Goal: Task Accomplishment & Management: Complete application form

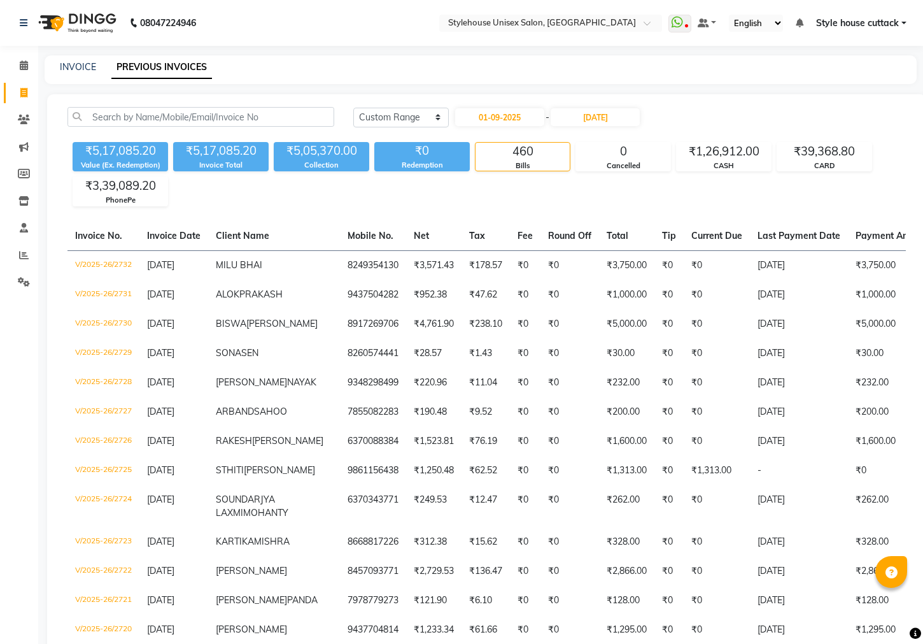
select select "range"
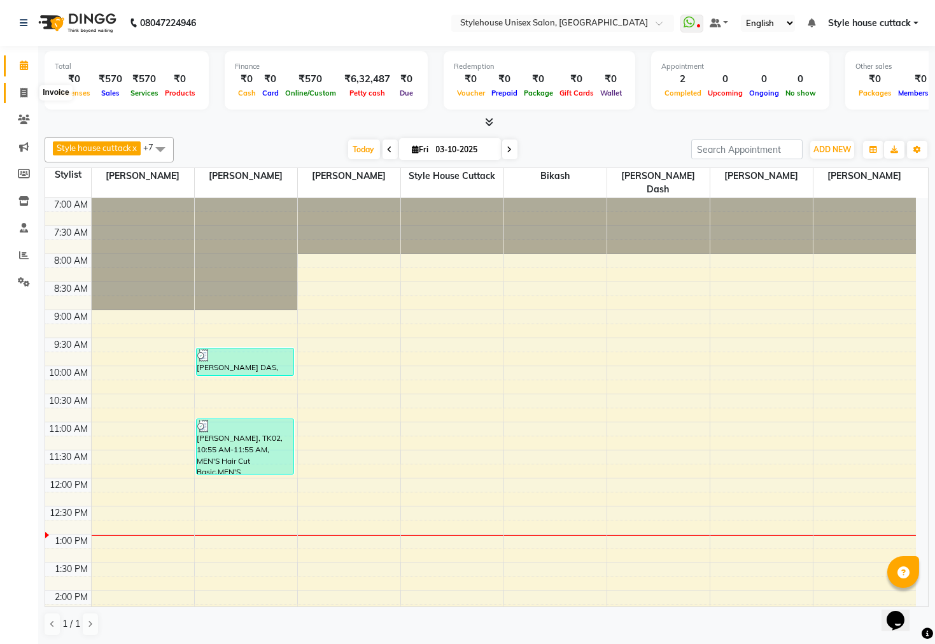
click at [15, 89] on span at bounding box center [24, 93] width 22 height 15
select select "service"
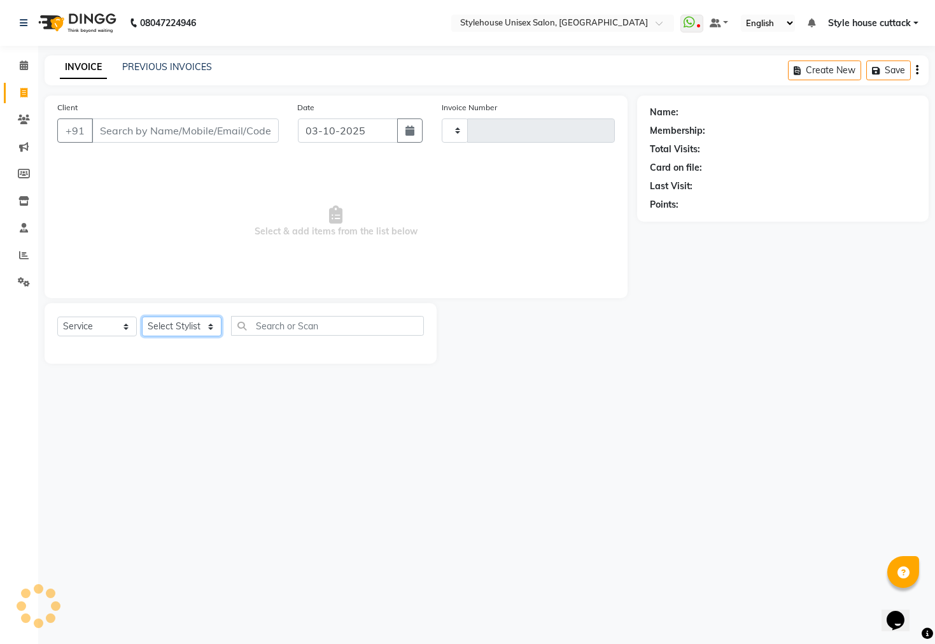
click at [174, 323] on select "Select Stylist" at bounding box center [182, 326] width 80 height 20
select select "4222"
type input "2752"
click at [174, 323] on select "Select Stylist" at bounding box center [182, 326] width 80 height 20
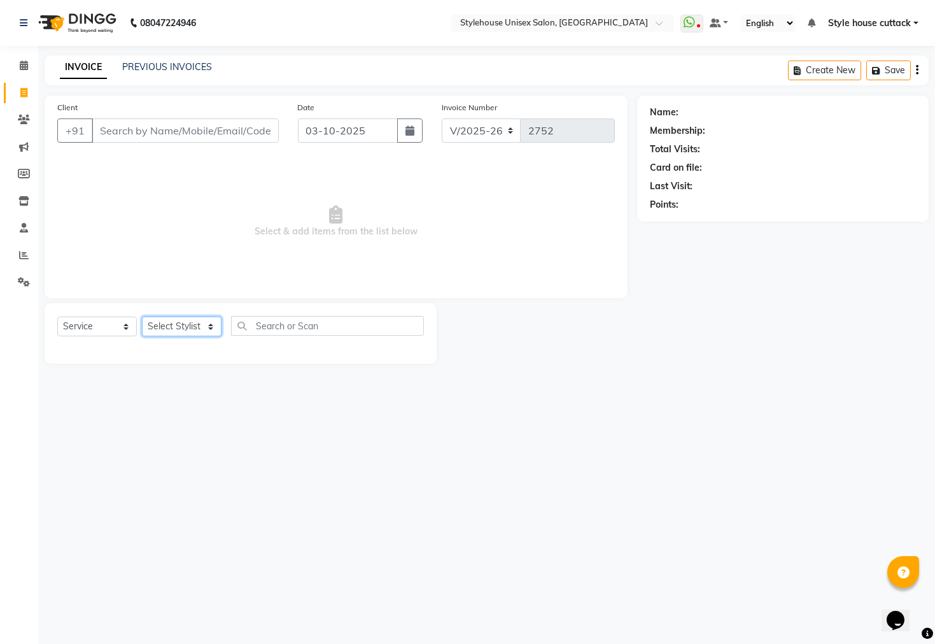
click at [174, 323] on select "Select Stylist Bharati [PERSON_NAME] [PERSON_NAME] [PERSON_NAME] LIPI [PERSON_N…" at bounding box center [182, 326] width 80 height 20
select select "64830"
click at [142, 317] on select "Select Stylist Bharati [PERSON_NAME] [PERSON_NAME] [PERSON_NAME] LIPI [PERSON_N…" at bounding box center [182, 326] width 80 height 20
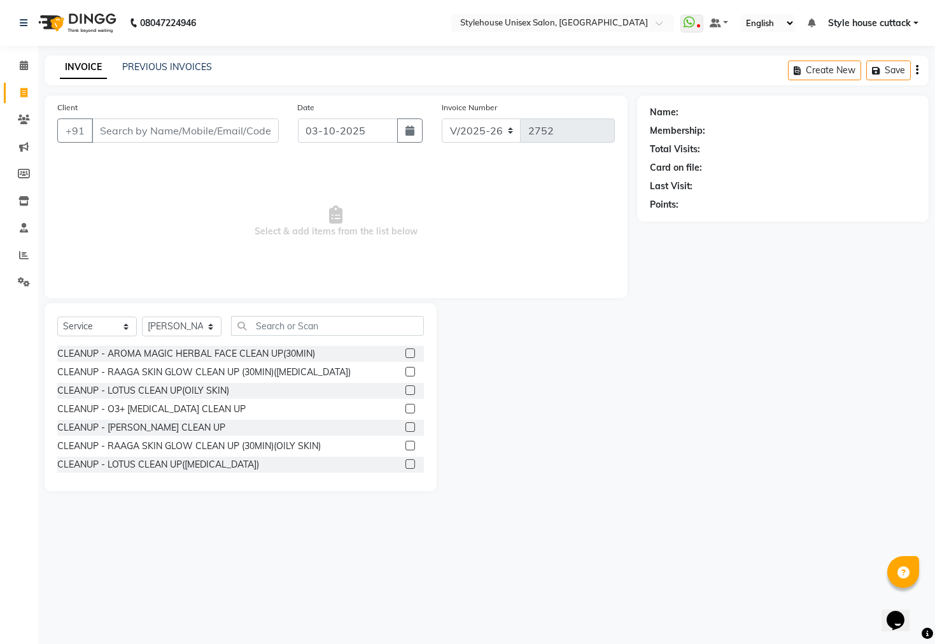
click at [324, 314] on div "Select Service Product Membership Package Voucher Prepaid Gift Card Select Styl…" at bounding box center [241, 397] width 392 height 188
click at [313, 330] on input "text" at bounding box center [327, 326] width 193 height 20
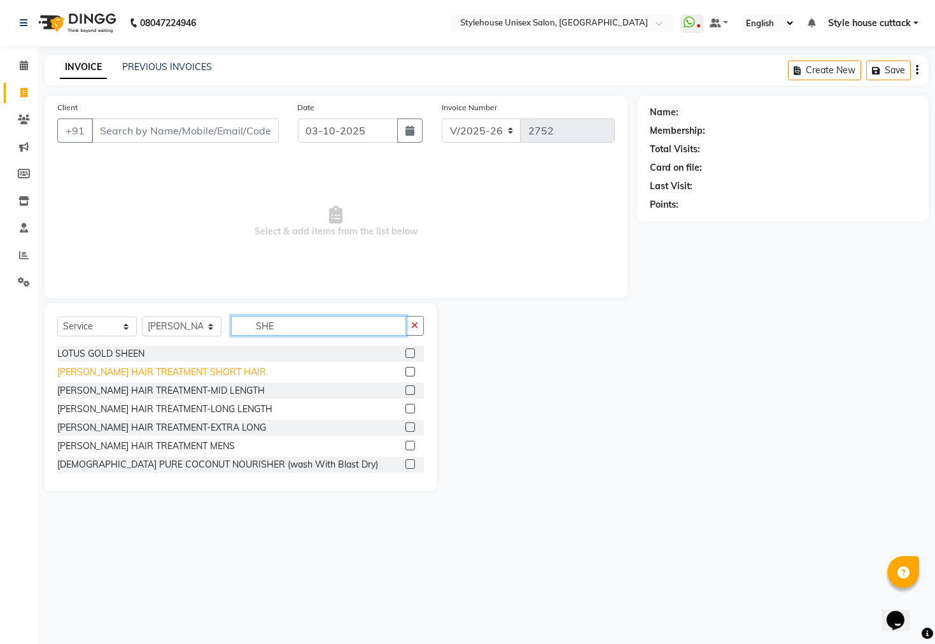
type input "SHE"
click at [189, 374] on div "[PERSON_NAME] HAIR TREATMENT SHORT HAIR" at bounding box center [161, 372] width 209 height 13
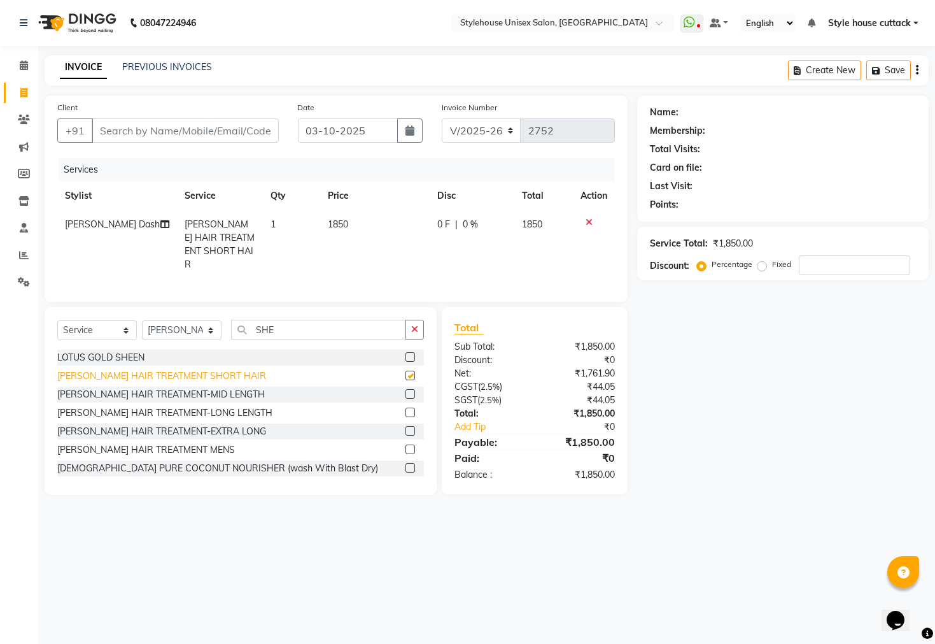
checkbox input "false"
click at [364, 211] on td "1850" at bounding box center [375, 244] width 110 height 69
select select "64830"
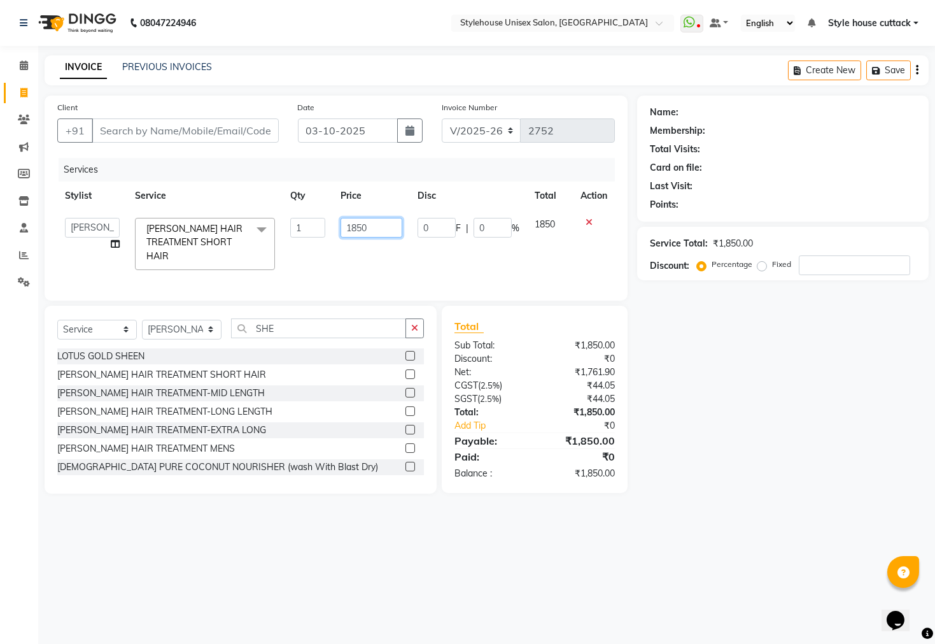
click at [390, 227] on input "1850" at bounding box center [372, 228] width 62 height 20
type input "1"
type input "2020"
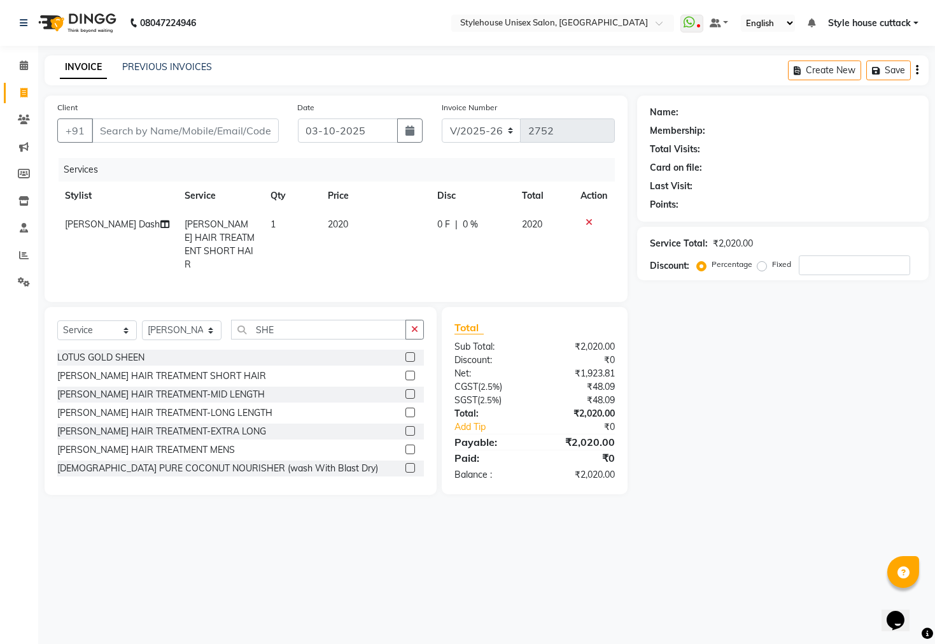
click at [704, 364] on div "Name: Membership: Total Visits: Card on file: Last Visit: Points: Service Total…" at bounding box center [787, 295] width 301 height 399
click at [820, 256] on input "number" at bounding box center [854, 265] width 111 height 20
type input "1"
type input "20"
click at [544, 230] on td "1616" at bounding box center [544, 244] width 59 height 69
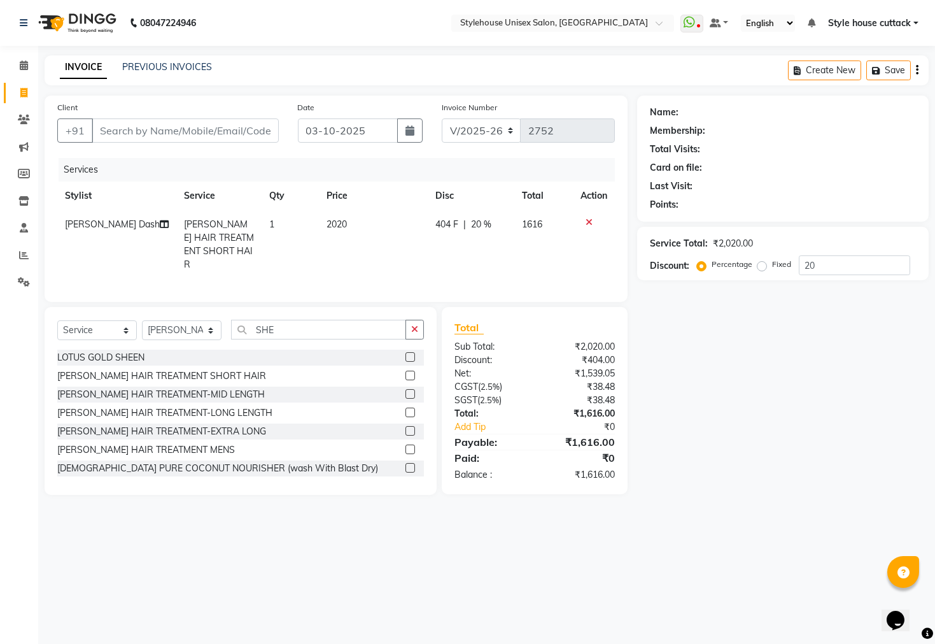
select select "64830"
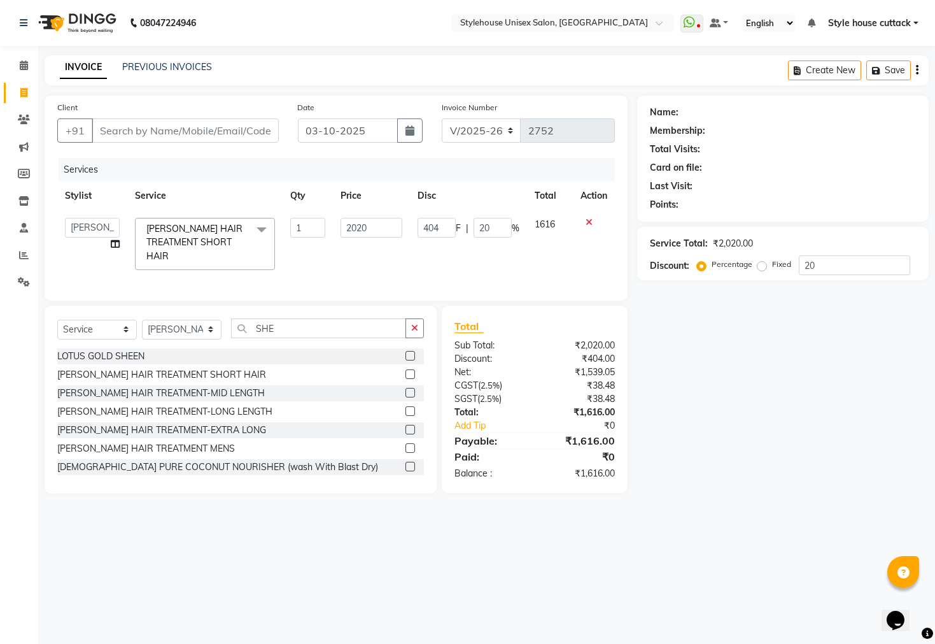
click at [558, 227] on td "1616" at bounding box center [550, 244] width 46 height 68
click at [291, 329] on input "SHE" at bounding box center [318, 328] width 175 height 20
type input "S"
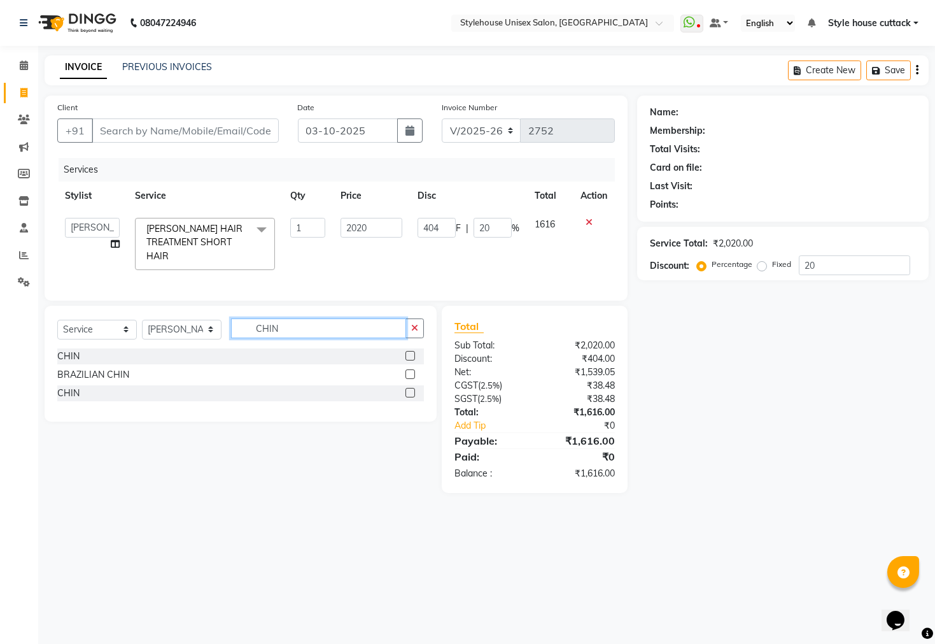
type input "CHIN"
click at [81, 359] on div "CHIN" at bounding box center [240, 356] width 367 height 16
click at [61, 352] on div "CHIN" at bounding box center [68, 356] width 22 height 13
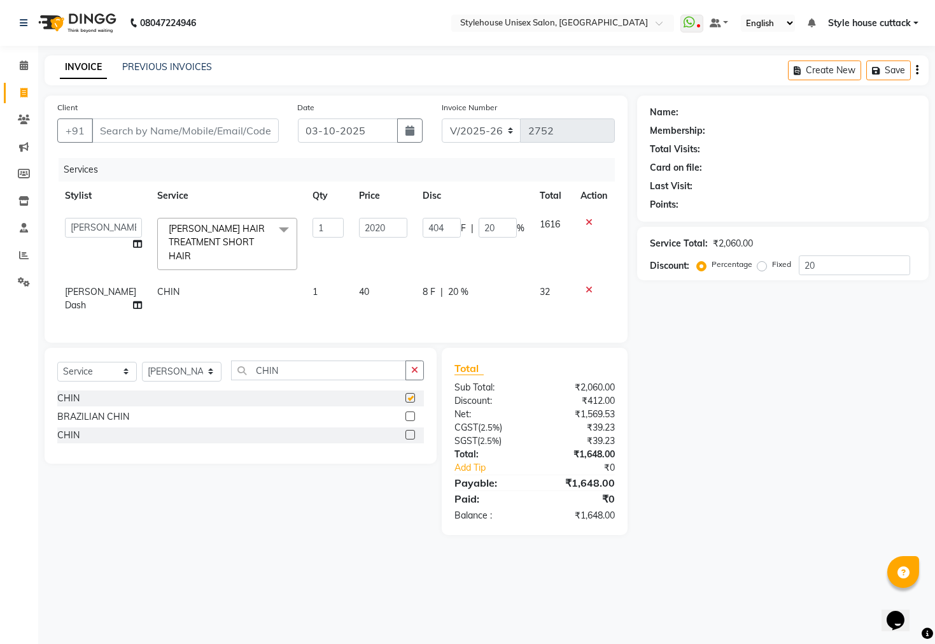
checkbox input "false"
click at [299, 364] on input "CHIN" at bounding box center [318, 370] width 175 height 20
type input "C"
type input "FOR"
drag, startPoint x: 85, startPoint y: 397, endPoint x: 79, endPoint y: 399, distance: 6.5
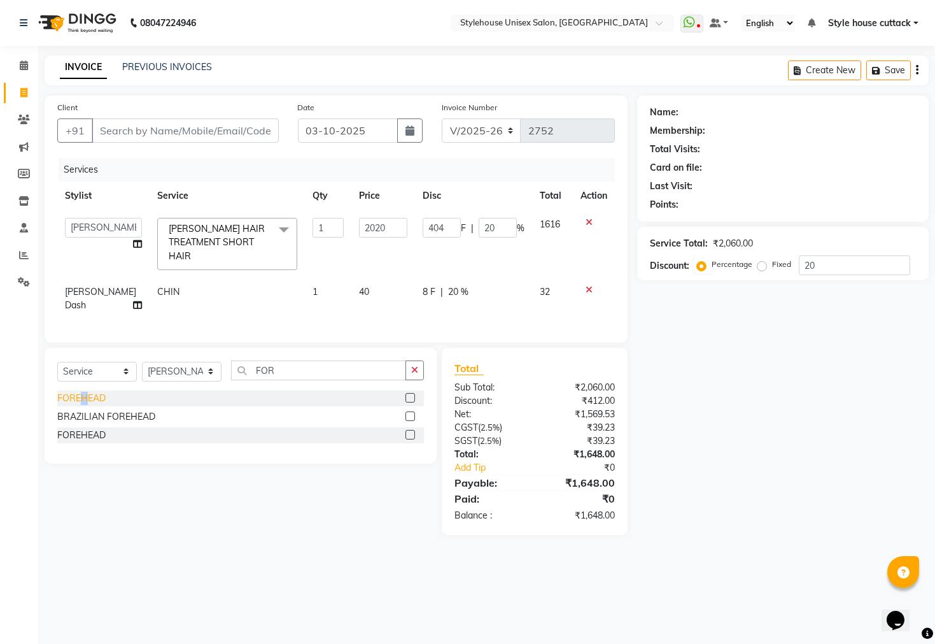
click at [79, 399] on div "FOREHEAD" at bounding box center [81, 398] width 48 height 13
checkbox input "false"
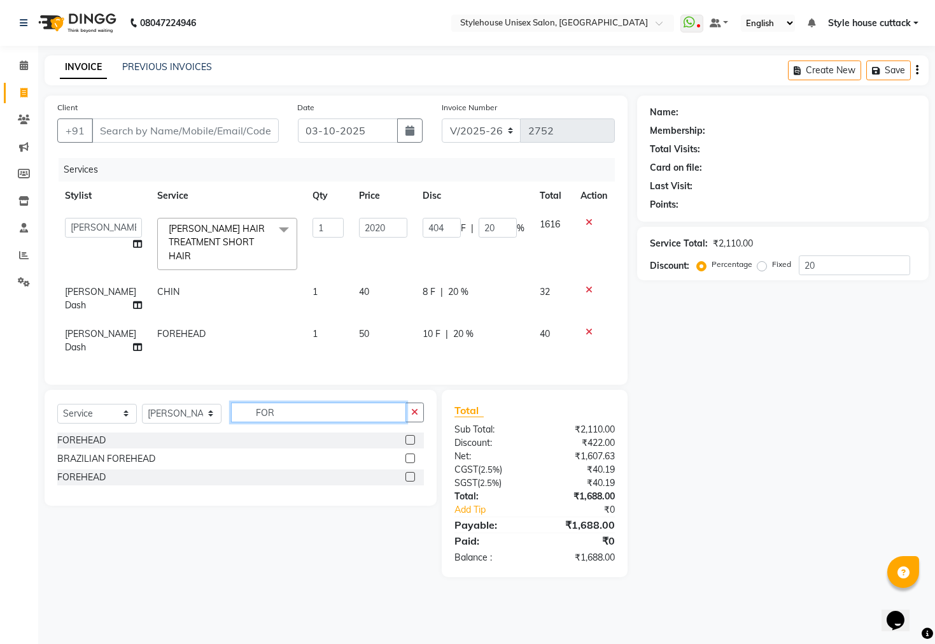
click at [287, 409] on input "FOR" at bounding box center [318, 412] width 175 height 20
click at [590, 327] on icon at bounding box center [589, 331] width 7 height 9
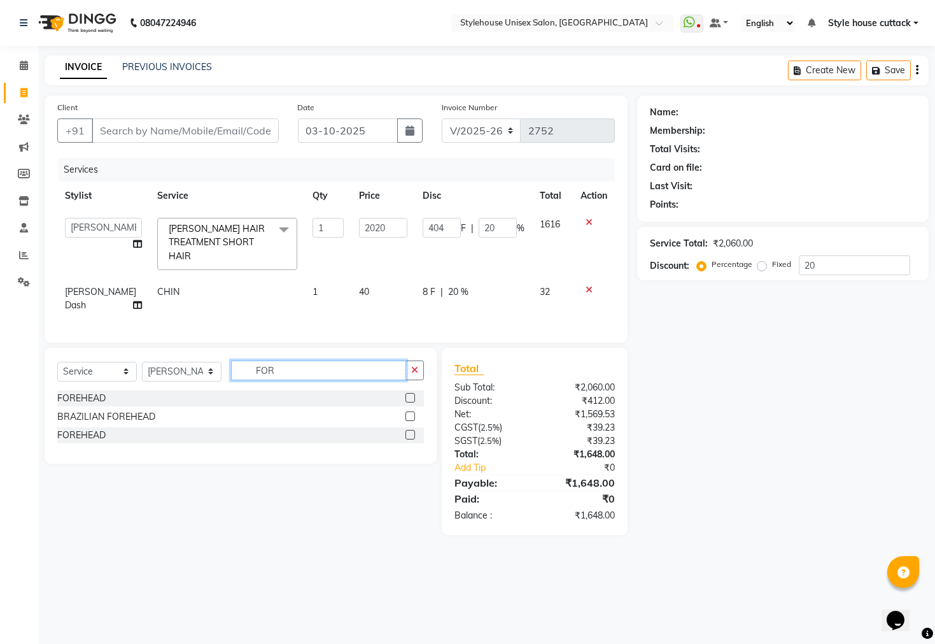
click at [289, 367] on input "FOR" at bounding box center [318, 370] width 175 height 20
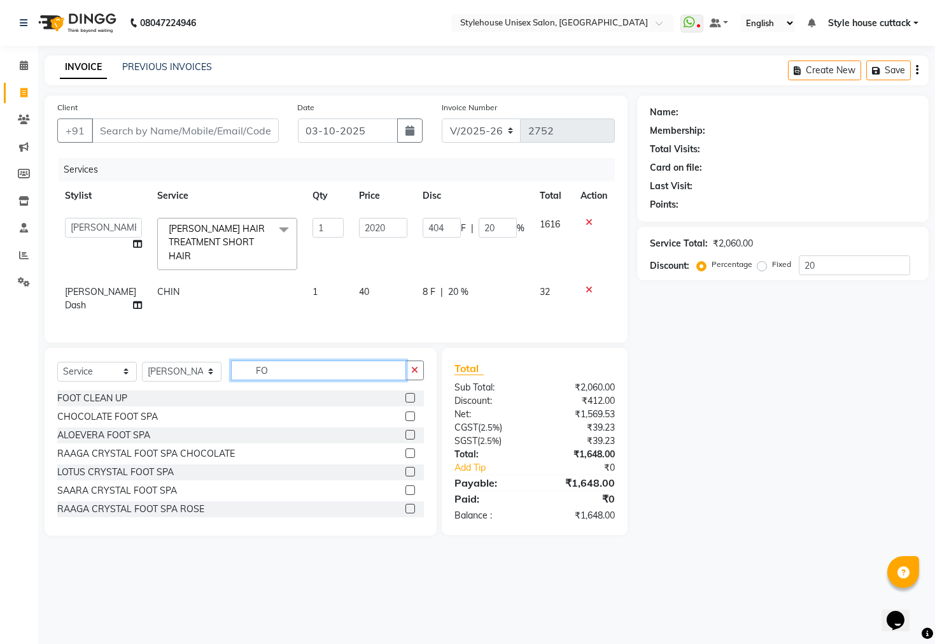
type input "F"
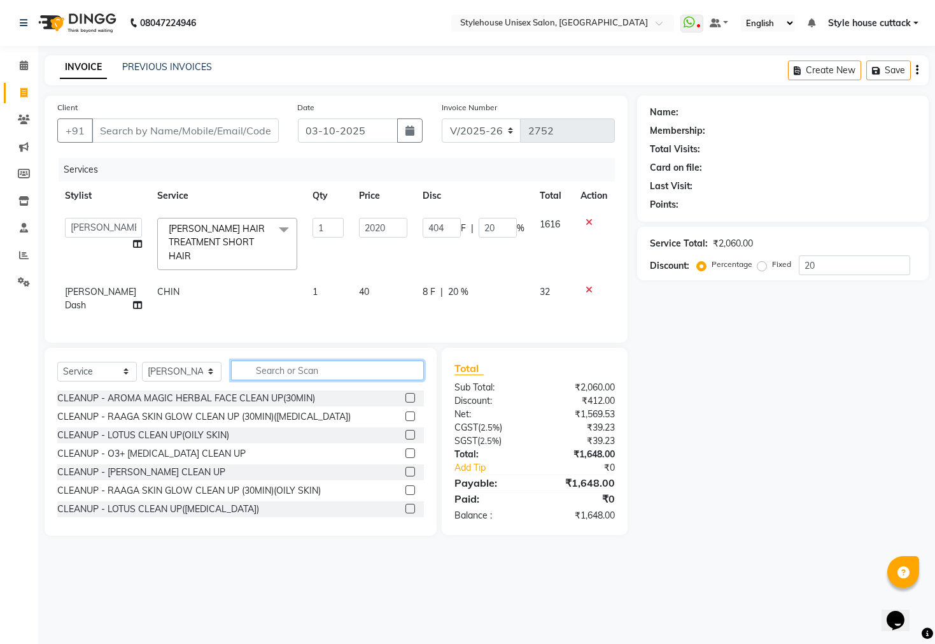
type input "Y"
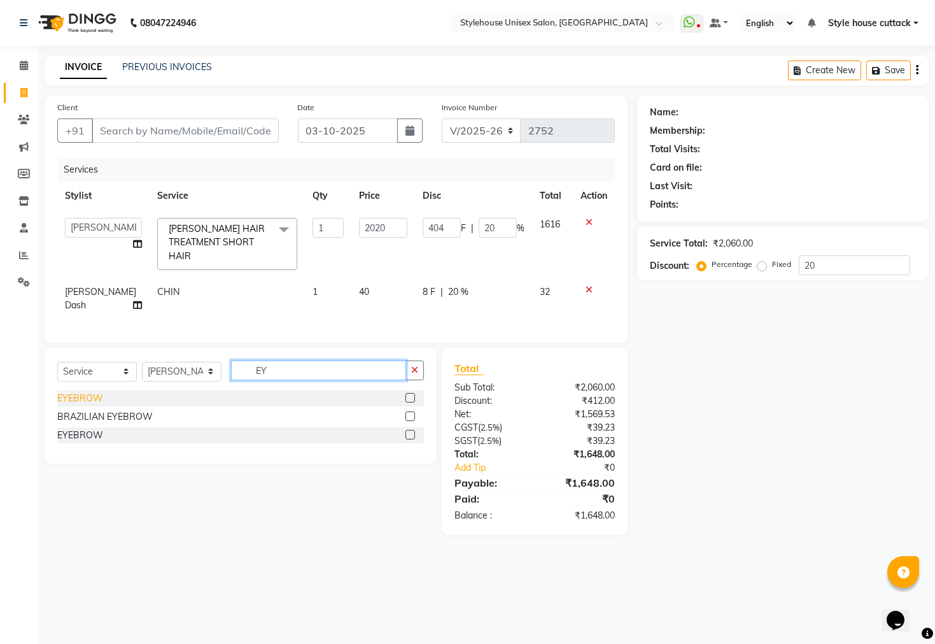
type input "EY"
click at [75, 399] on div "EYEBROW" at bounding box center [80, 398] width 46 height 13
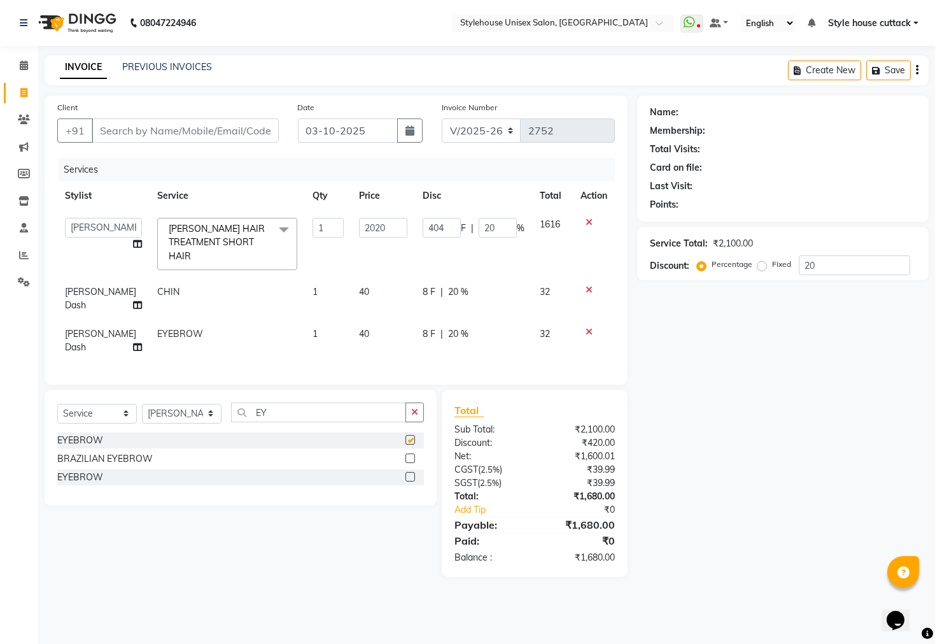
checkbox input "false"
click at [316, 416] on input "EY" at bounding box center [318, 412] width 175 height 20
type input "E"
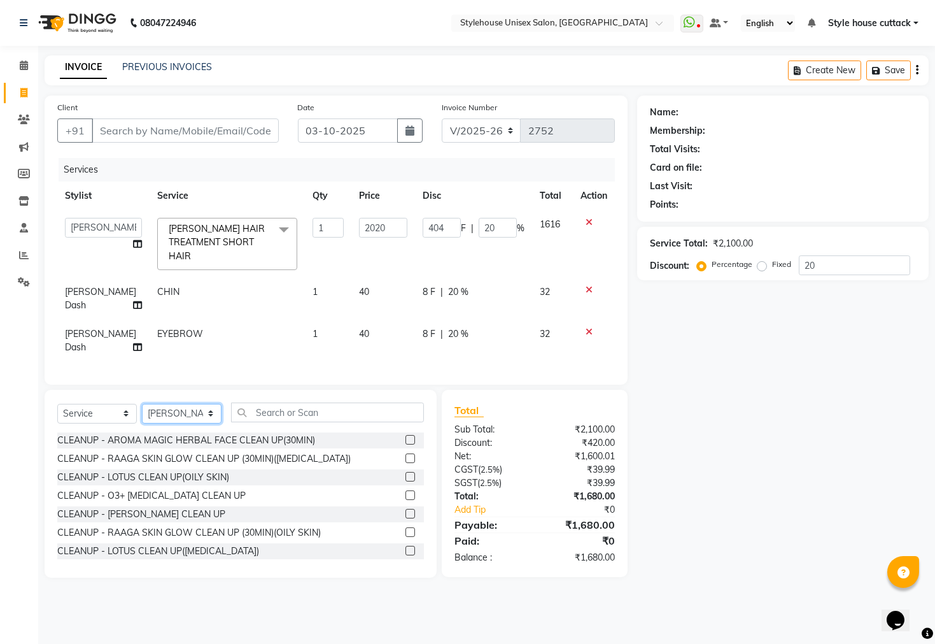
click at [170, 409] on select "Select Stylist Bharati [PERSON_NAME] [PERSON_NAME] [PERSON_NAME] LIPI [PERSON_N…" at bounding box center [182, 414] width 80 height 20
select select "21976"
click at [142, 404] on select "Select Stylist Bharati [PERSON_NAME] [PERSON_NAME] [PERSON_NAME] LIPI [PERSON_N…" at bounding box center [182, 414] width 80 height 20
click at [309, 411] on input "text" at bounding box center [327, 412] width 193 height 20
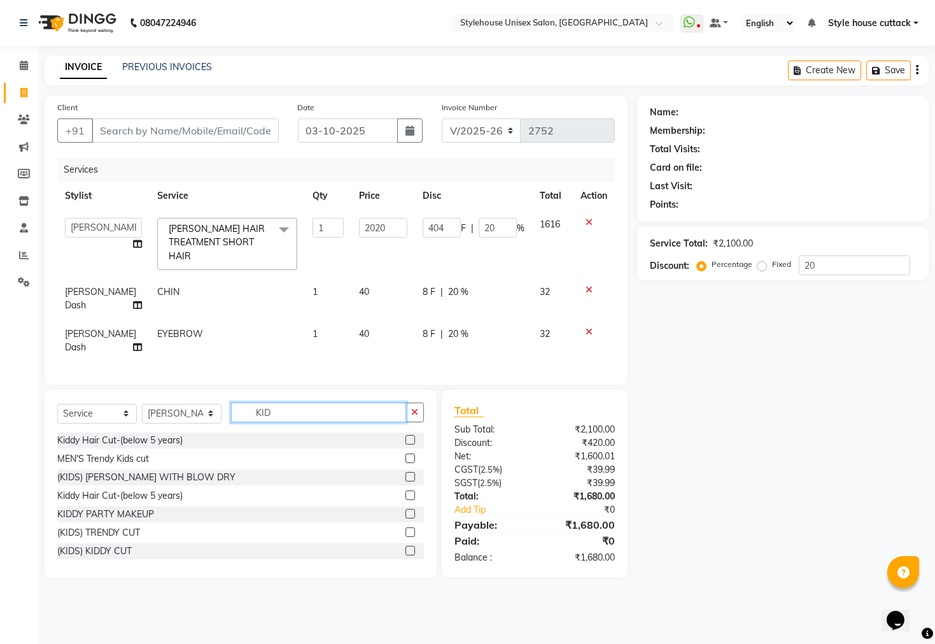
type input "KID"
click at [588, 327] on icon at bounding box center [589, 331] width 7 height 9
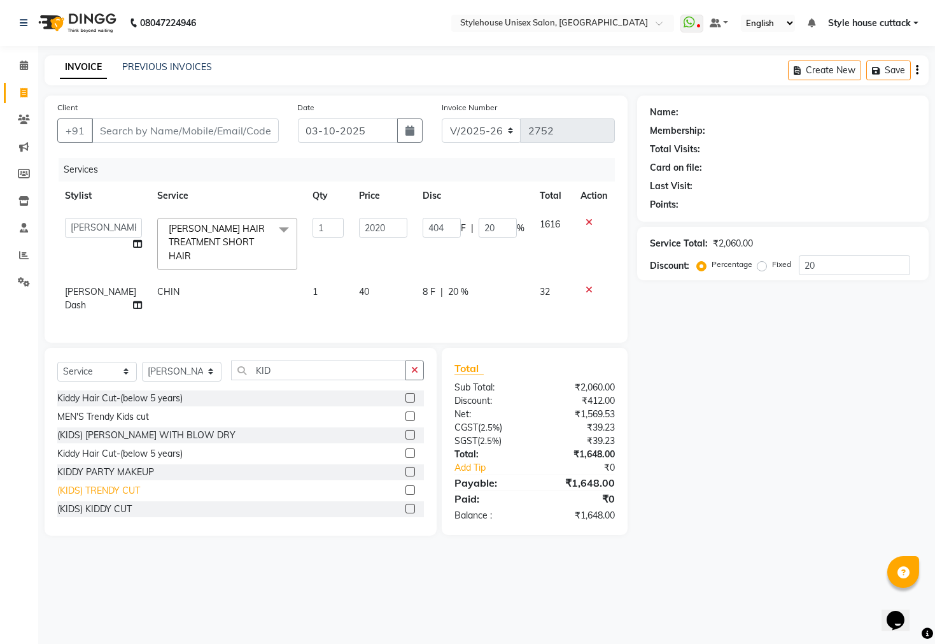
click at [128, 493] on div "(KIDS) TRENDY CUT" at bounding box center [98, 490] width 83 height 13
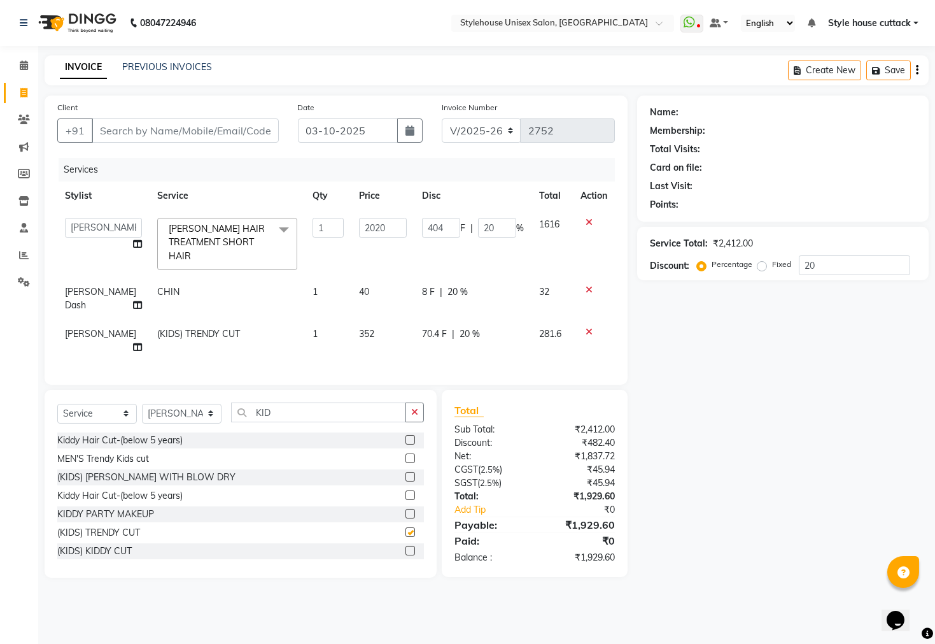
checkbox input "false"
click at [352, 329] on td "352" at bounding box center [384, 341] width 64 height 42
select select "21976"
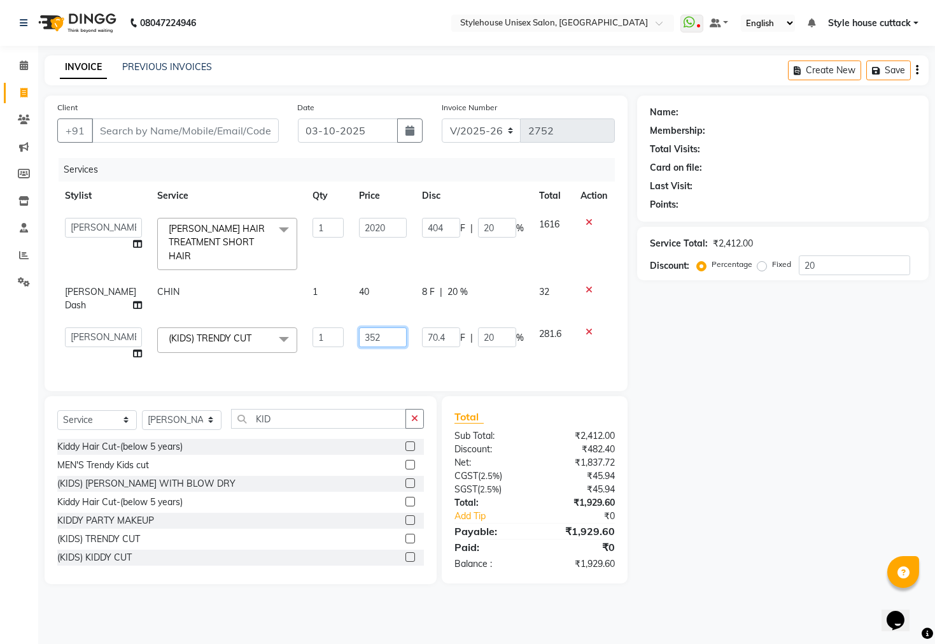
click at [380, 327] on input "352" at bounding box center [383, 337] width 48 height 20
click at [747, 436] on div "Name: Membership: Total Visits: Card on file: Last Visit: Points: Service Total…" at bounding box center [787, 340] width 301 height 488
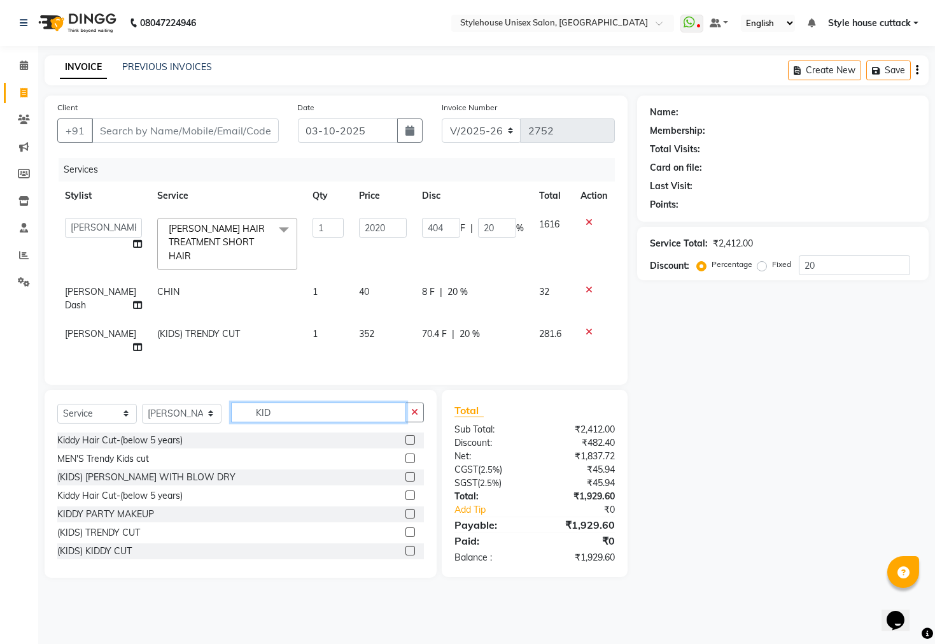
click at [302, 418] on input "KID" at bounding box center [318, 412] width 175 height 20
type input "K"
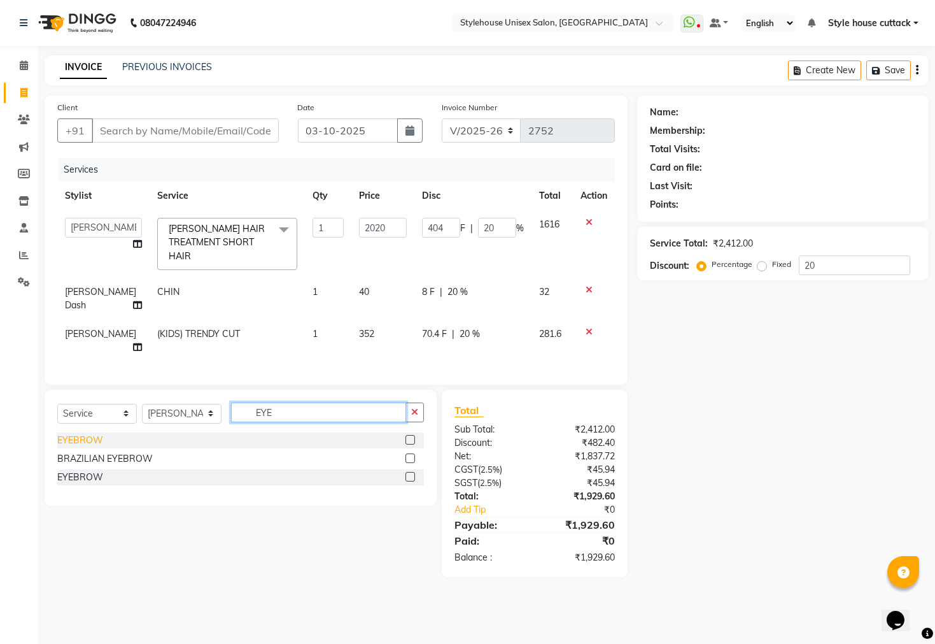
type input "EYE"
click at [59, 439] on div "EYEBROW" at bounding box center [80, 440] width 46 height 13
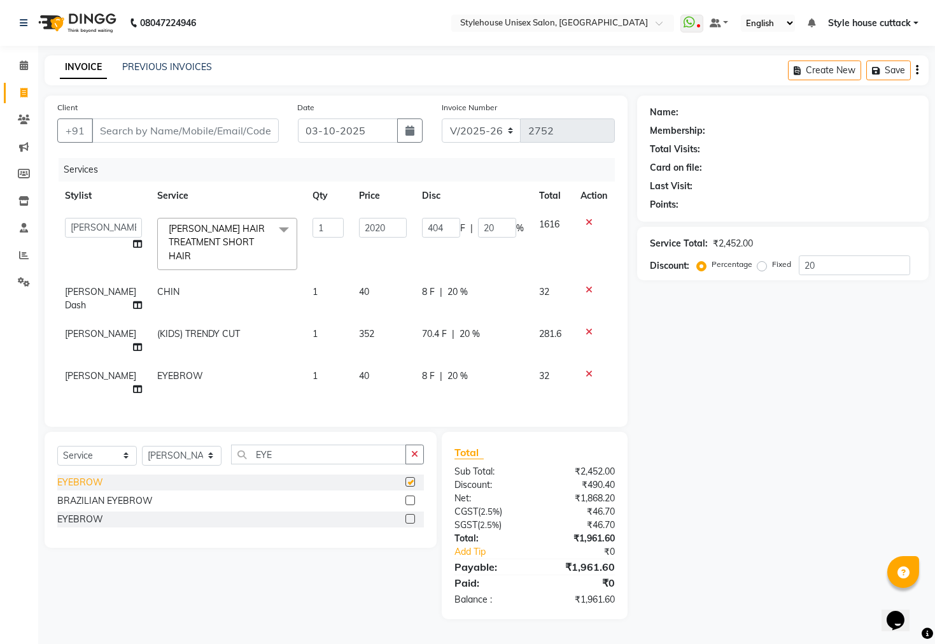
checkbox input "false"
click at [314, 458] on input "EYE" at bounding box center [318, 454] width 175 height 20
type input "E"
type input "UPP"
click at [78, 478] on div "UPPER LIP" at bounding box center [79, 482] width 45 height 13
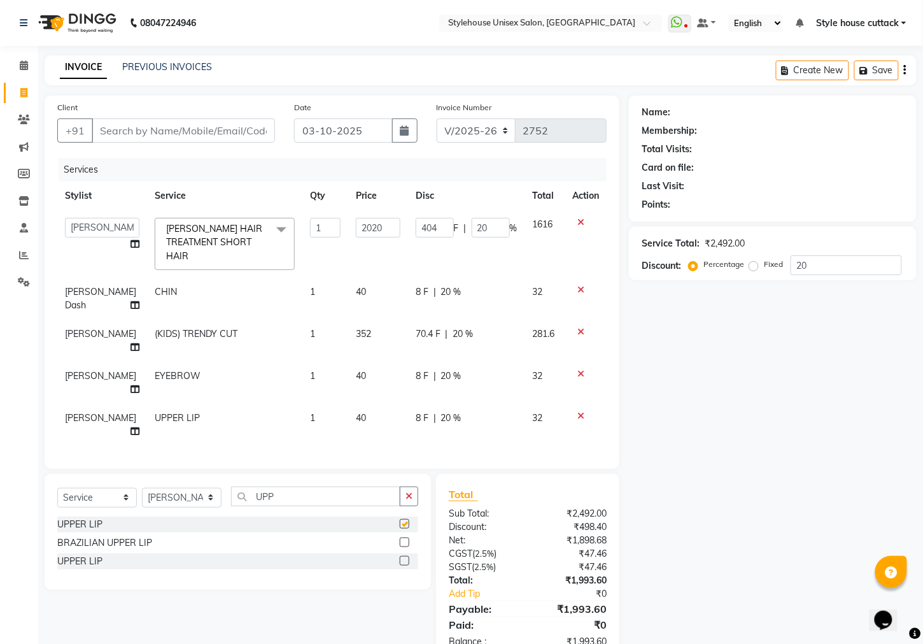
checkbox input "false"
click at [581, 327] on icon at bounding box center [581, 331] width 7 height 9
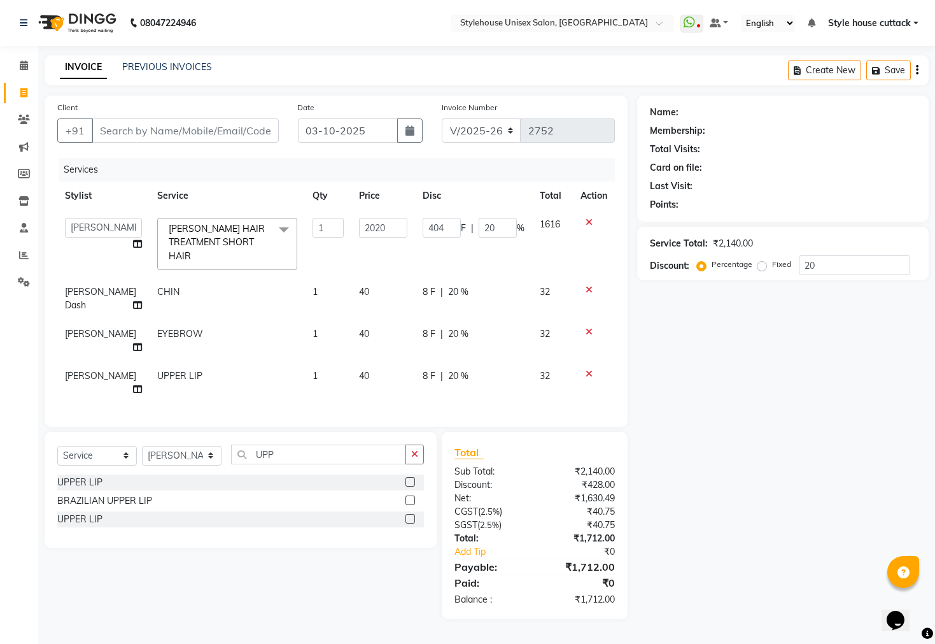
click at [589, 327] on icon at bounding box center [589, 331] width 7 height 9
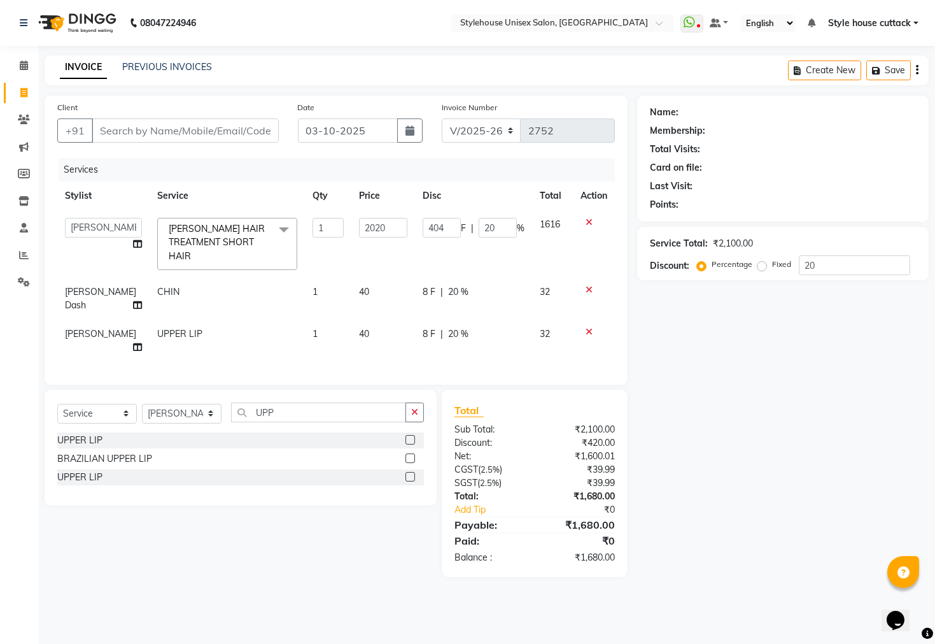
click at [589, 327] on icon at bounding box center [589, 331] width 7 height 9
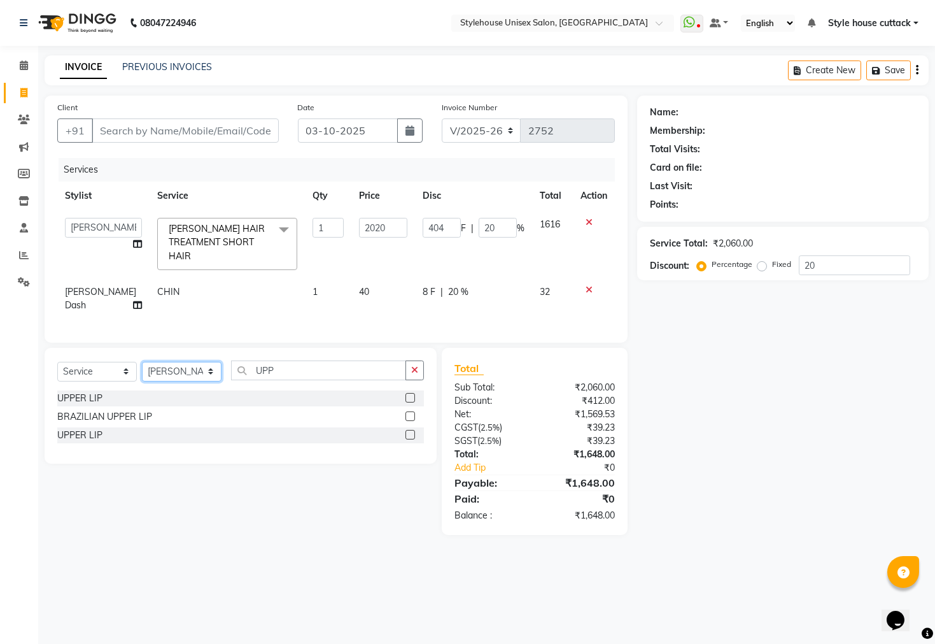
click at [201, 370] on select "Select Stylist Bharati [PERSON_NAME] [PERSON_NAME] [PERSON_NAME] LIPI [PERSON_N…" at bounding box center [182, 372] width 80 height 20
select select "64830"
click at [142, 362] on select "Select Stylist Bharati [PERSON_NAME] [PERSON_NAME] [PERSON_NAME] LIPI [PERSON_N…" at bounding box center [182, 372] width 80 height 20
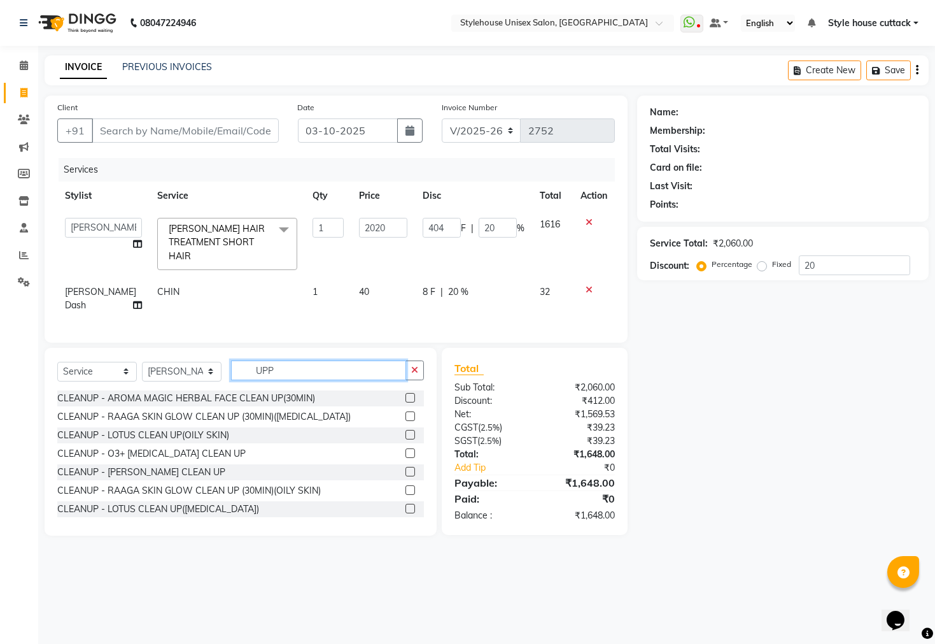
click at [309, 371] on input "UPP" at bounding box center [318, 370] width 175 height 20
type input "UPP"
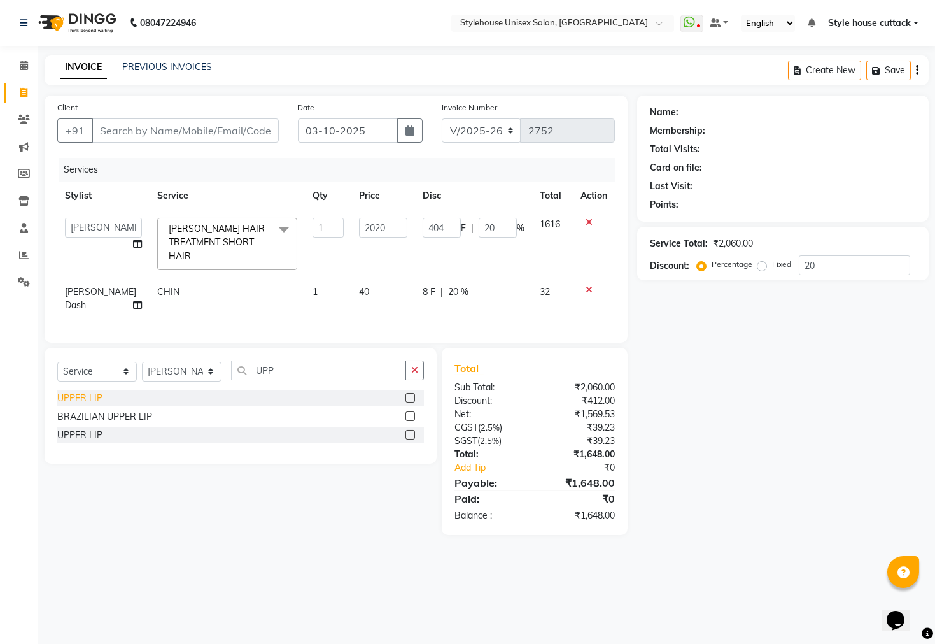
click at [78, 396] on div "UPPER LIP" at bounding box center [79, 398] width 45 height 13
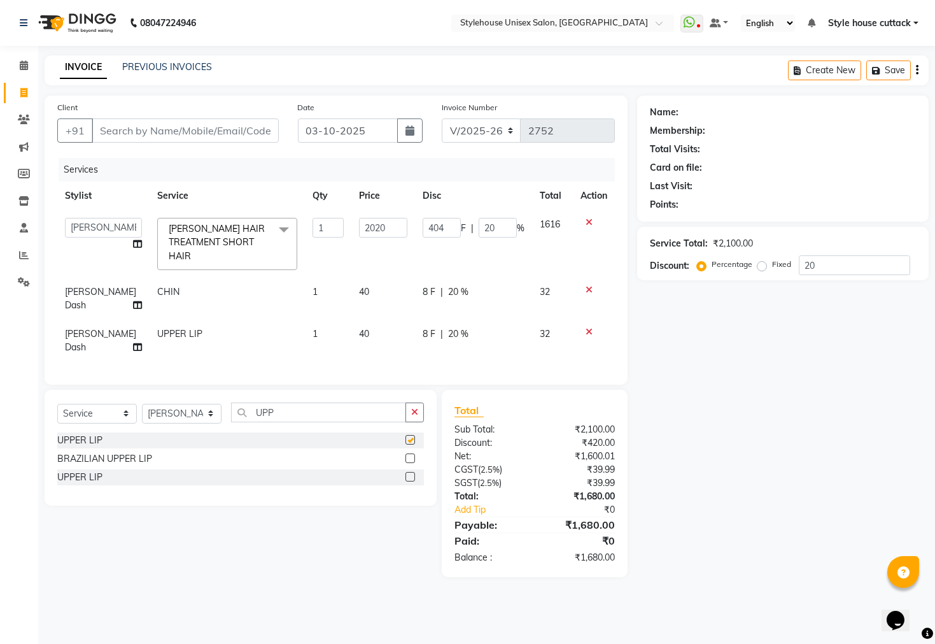
checkbox input "false"
click at [306, 402] on input "UPP" at bounding box center [318, 412] width 175 height 20
type input "U"
type input "EY"
click at [92, 441] on div "EYEBROW" at bounding box center [80, 440] width 46 height 13
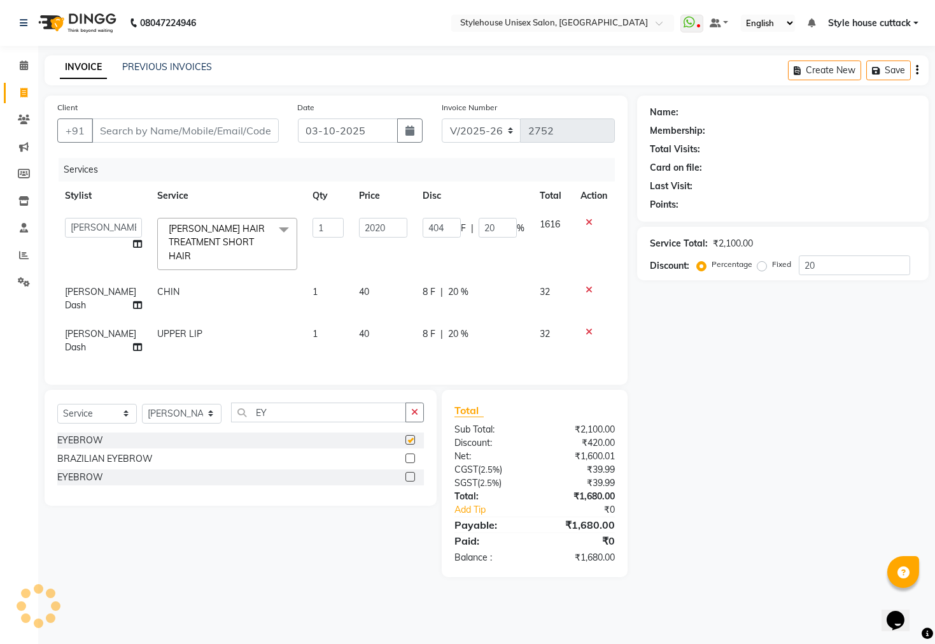
checkbox input "false"
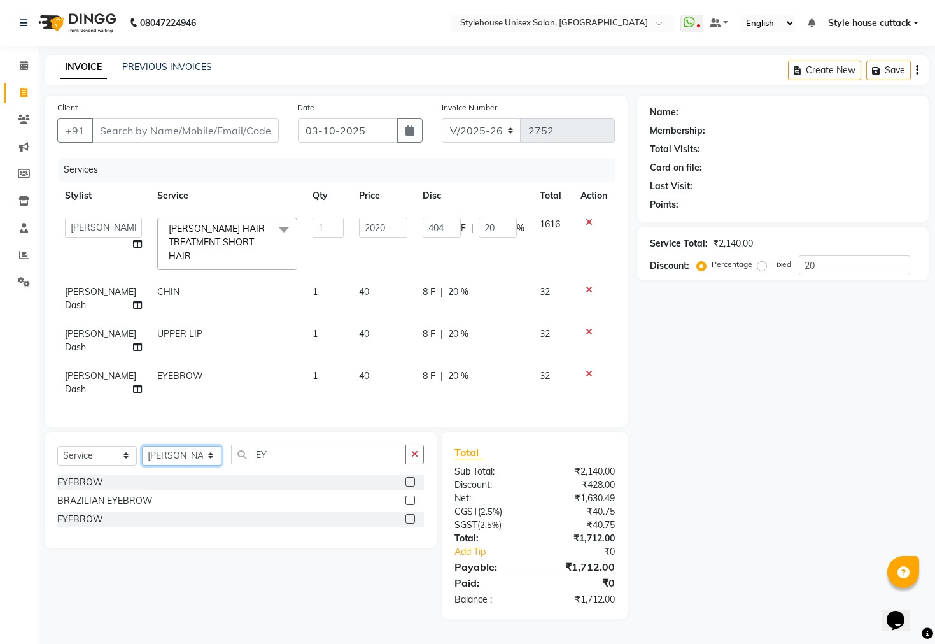
click at [195, 455] on select "Select Stylist Bharati [PERSON_NAME] [PERSON_NAME] [PERSON_NAME] LIPI [PERSON_N…" at bounding box center [182, 456] width 80 height 20
select select "21976"
click at [142, 446] on select "Select Stylist Bharati [PERSON_NAME] [PERSON_NAME] [PERSON_NAME] LIPI [PERSON_N…" at bounding box center [182, 456] width 80 height 20
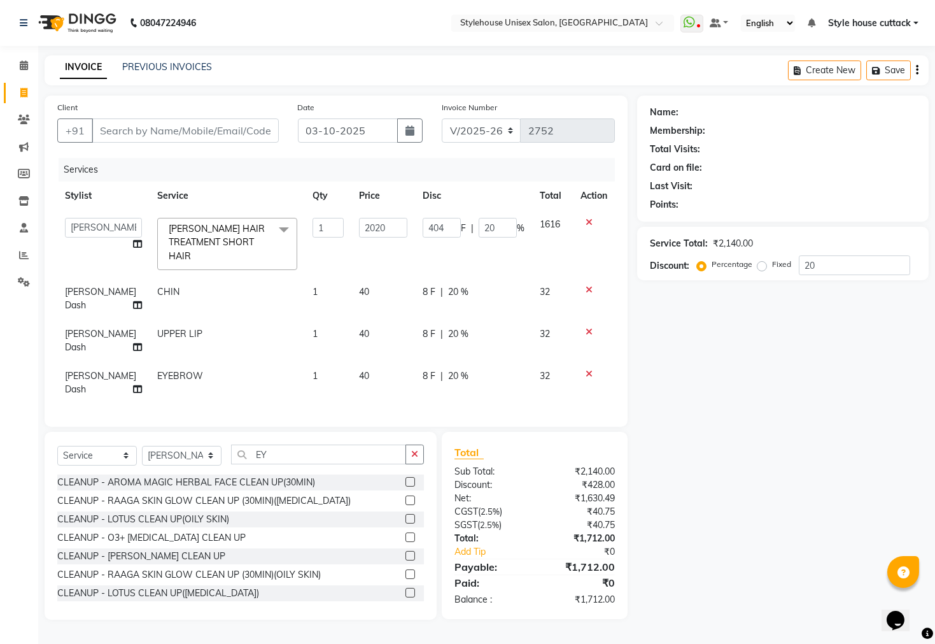
click at [292, 468] on div "Select Service Product Membership Package Voucher Prepaid Gift Card Select Styl…" at bounding box center [240, 459] width 367 height 30
click at [295, 458] on input "EY" at bounding box center [318, 454] width 175 height 20
type input "E"
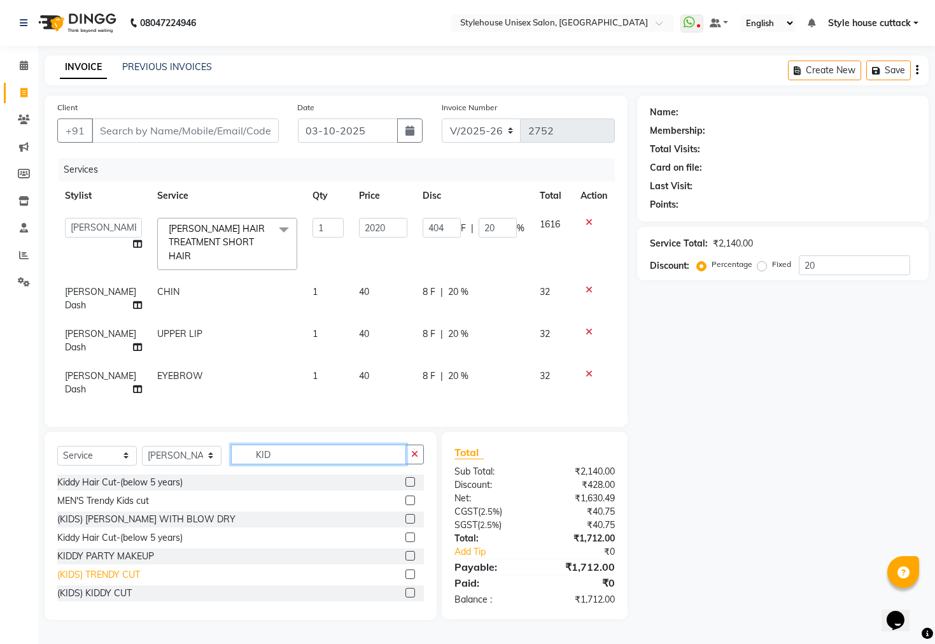
type input "KID"
click at [83, 576] on div "(KIDS) TRENDY CUT" at bounding box center [98, 574] width 83 height 13
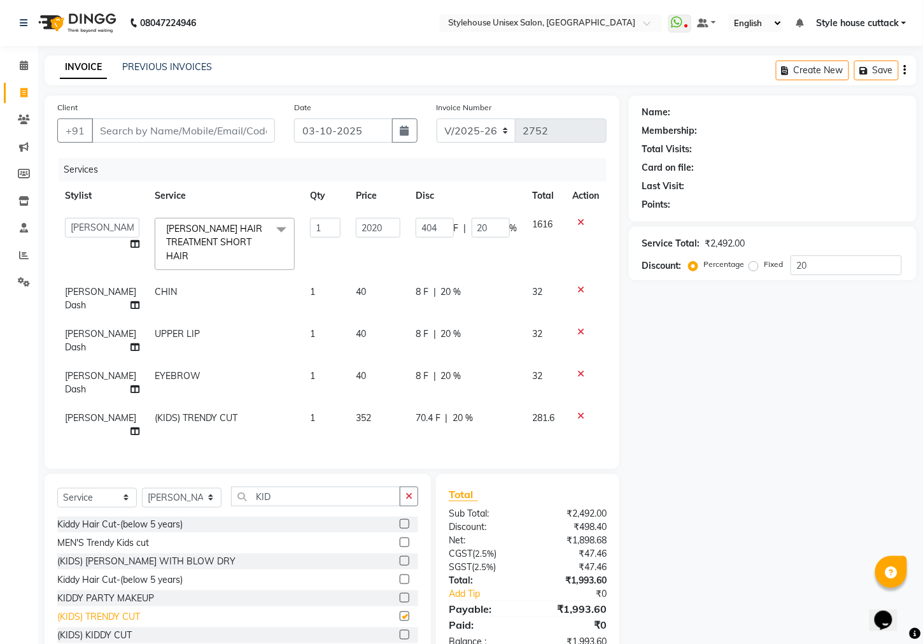
checkbox input "false"
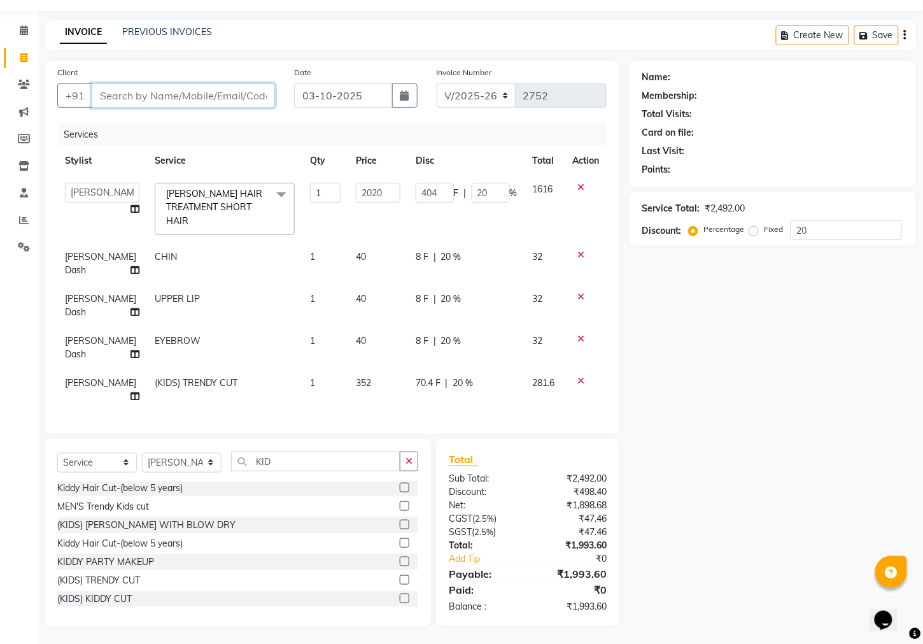
click at [153, 94] on input "Client" at bounding box center [183, 95] width 183 height 24
type input "S"
type input "0"
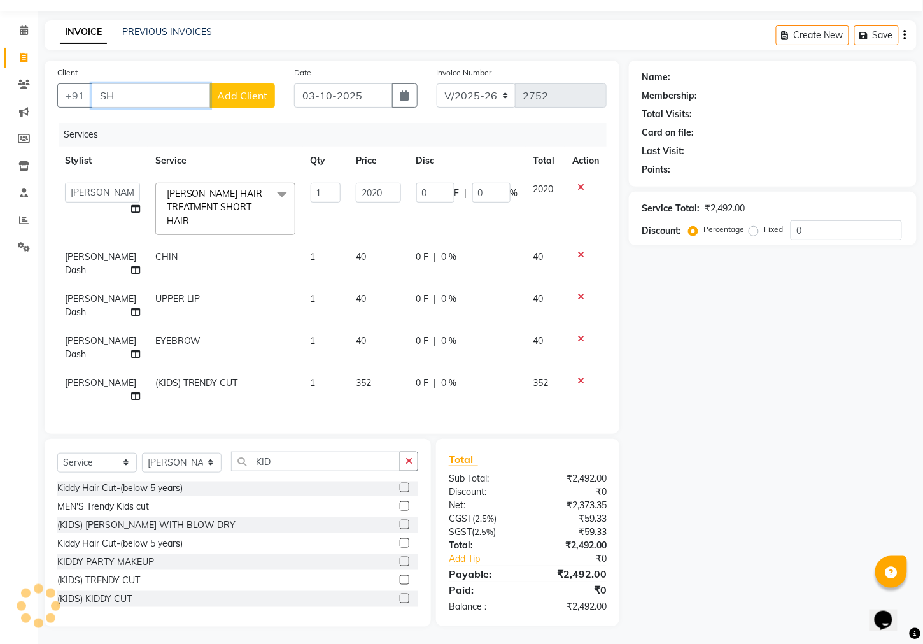
type input "S"
